Goal: Information Seeking & Learning: Learn about a topic

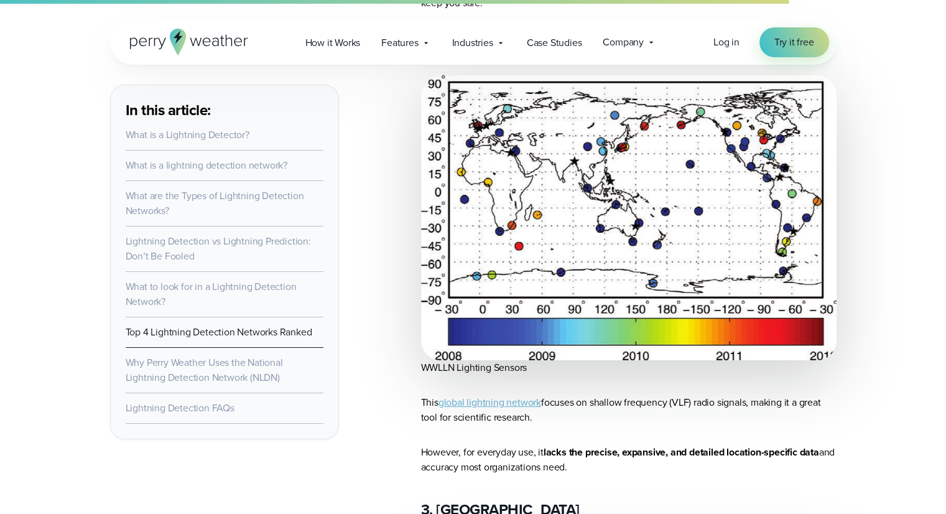
scroll to position [4625, 0]
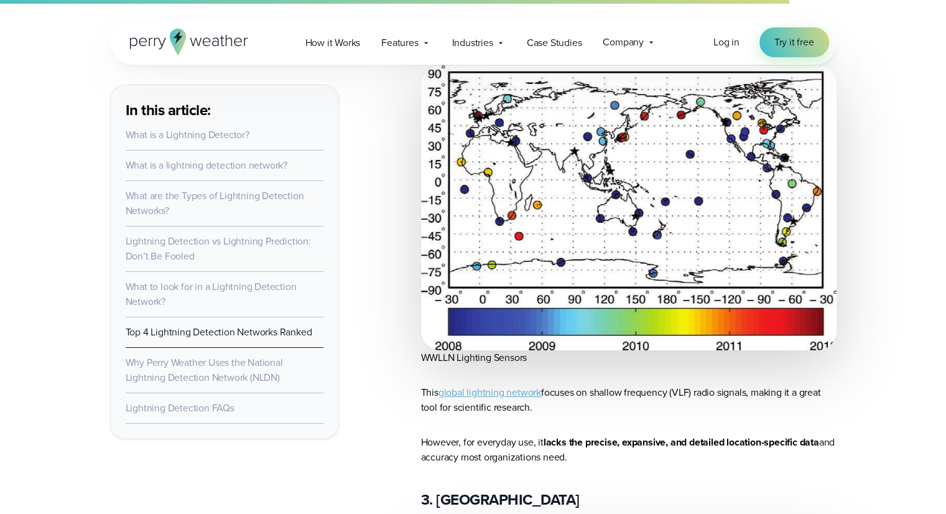
click at [498, 385] on link "global lightning network" at bounding box center [489, 392] width 103 height 14
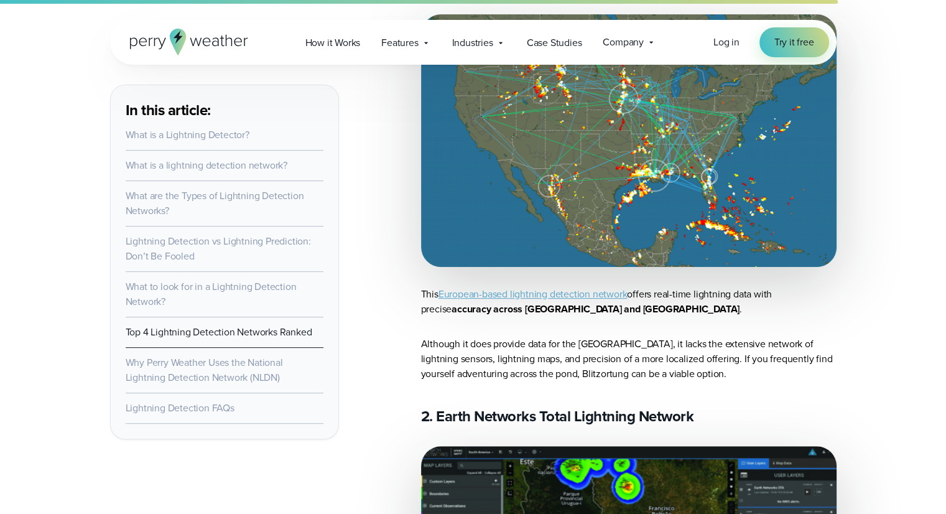
scroll to position [5149, 0]
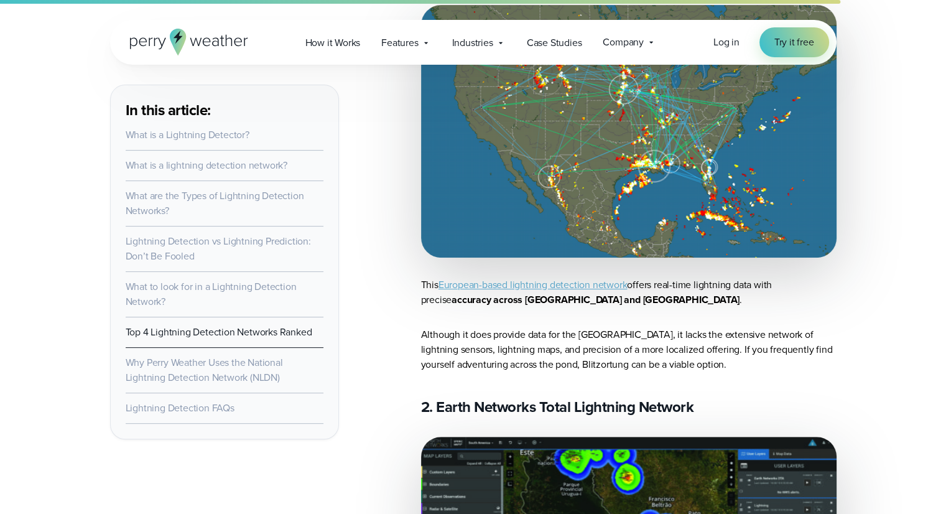
click at [549, 277] on link "European-based lightning detection network" at bounding box center [532, 284] width 189 height 14
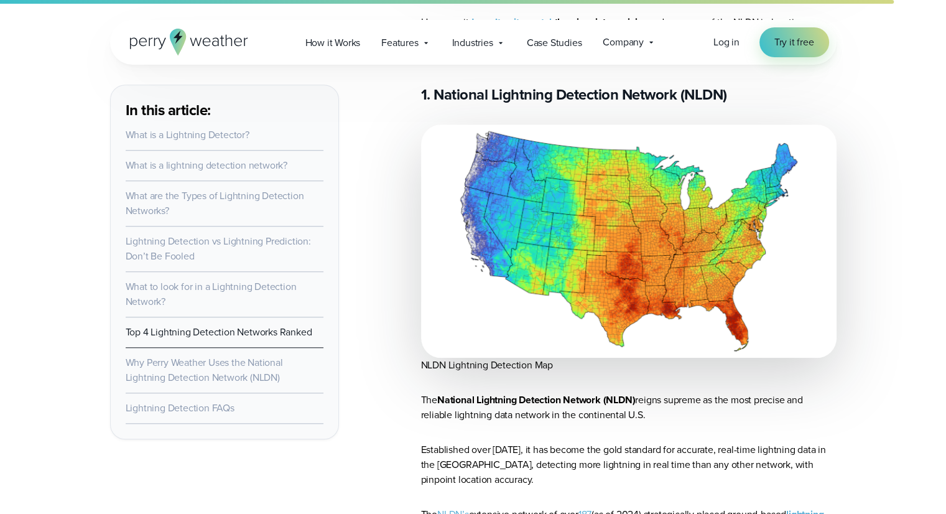
scroll to position [5895, 0]
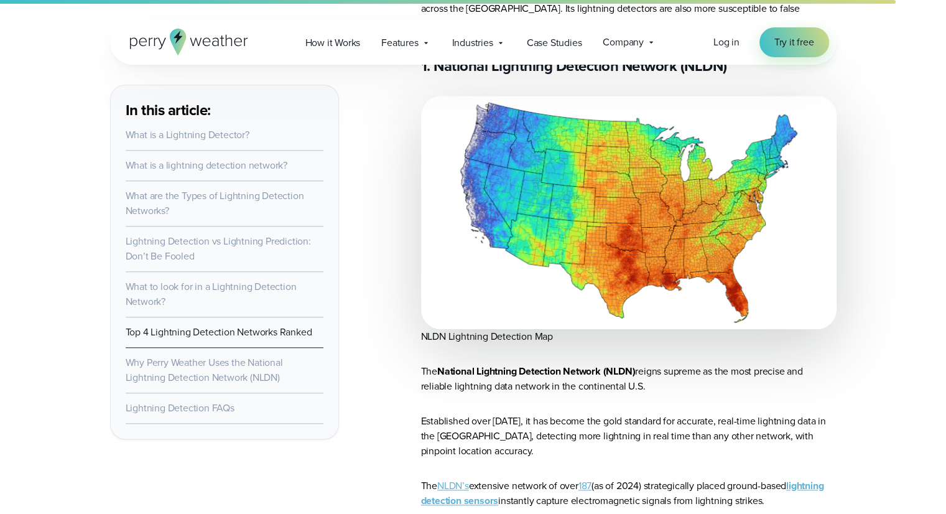
click at [452, 478] on link "NLDN’s" at bounding box center [453, 485] width 32 height 14
